Goal: Navigation & Orientation: Find specific page/section

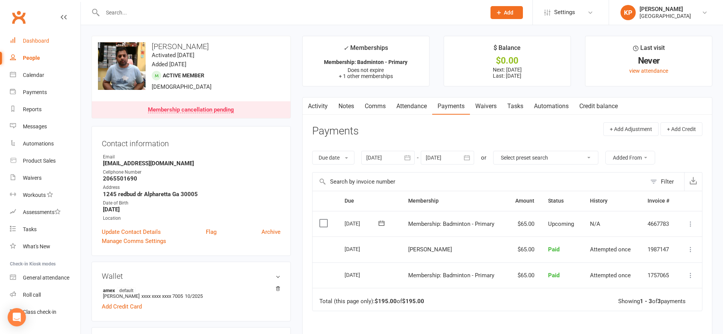
click at [47, 38] on div "Dashboard" at bounding box center [36, 41] width 26 height 6
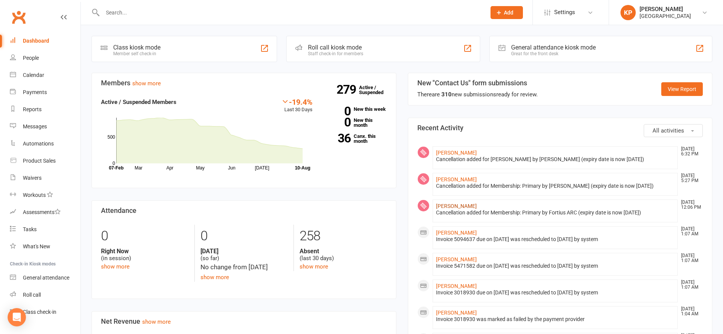
click at [458, 209] on link "[PERSON_NAME]" at bounding box center [456, 206] width 41 height 6
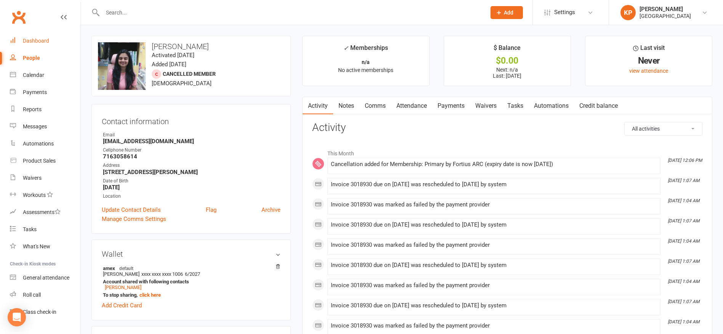
click at [27, 39] on div "Dashboard" at bounding box center [36, 41] width 26 height 6
